Goal: Information Seeking & Learning: Learn about a topic

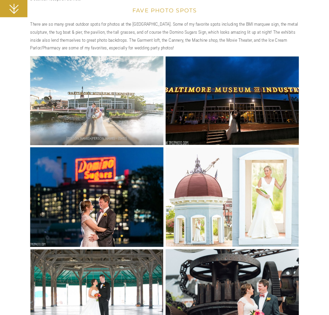
scroll to position [1603, 0]
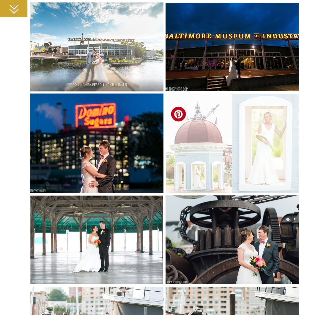
click at [199, 170] on img at bounding box center [231, 143] width 133 height 100
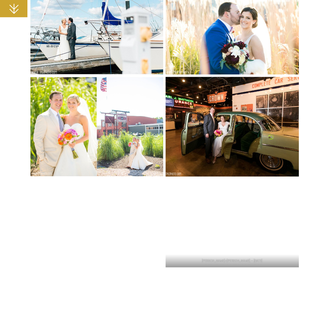
scroll to position [2070, 0]
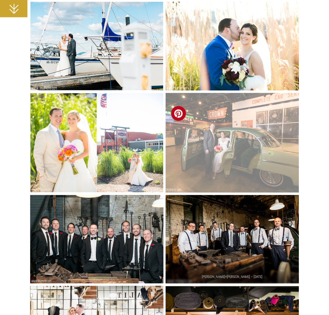
click at [229, 157] on img at bounding box center [231, 143] width 133 height 100
click at [237, 148] on img at bounding box center [231, 143] width 133 height 100
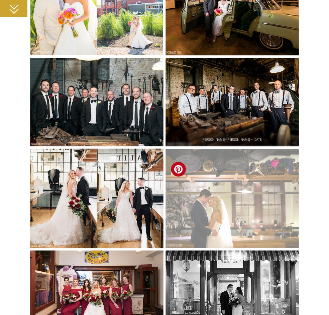
scroll to position [2237, 0]
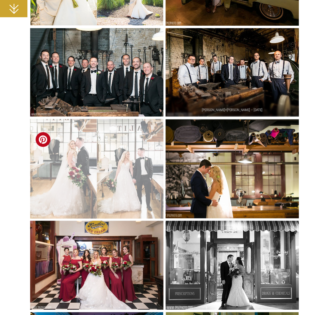
click at [136, 182] on img at bounding box center [96, 169] width 133 height 100
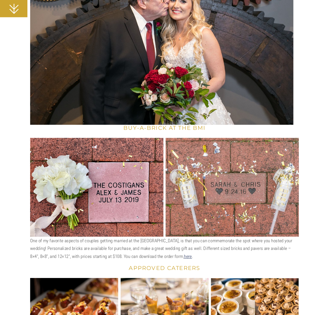
scroll to position [2705, 0]
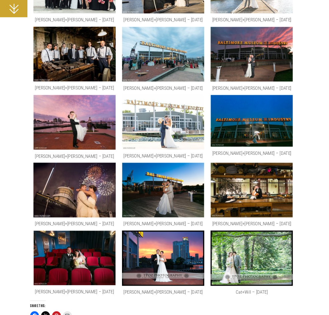
scroll to position [3439, 0]
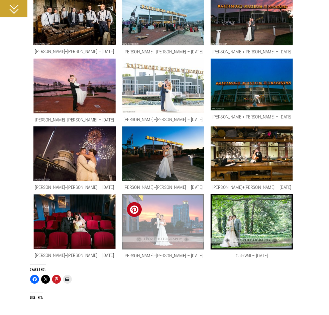
click at [179, 198] on img at bounding box center [163, 221] width 82 height 55
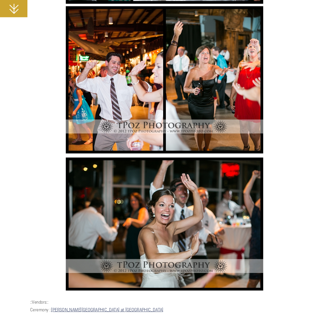
scroll to position [6255, 0]
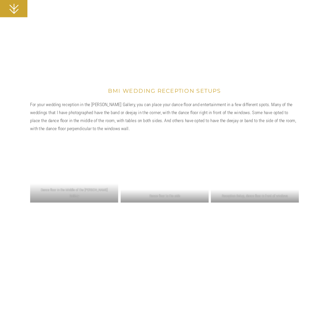
scroll to position [1169, 0]
